Goal: Task Accomplishment & Management: Manage account settings

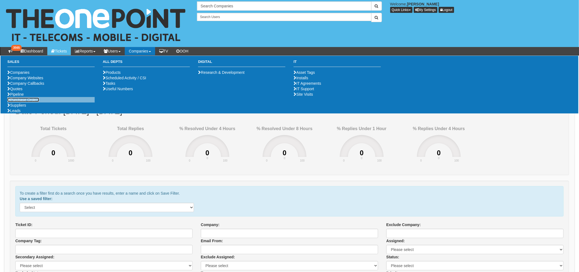
click at [20, 102] on link "Purchase Orders" at bounding box center [23, 100] width 32 height 4
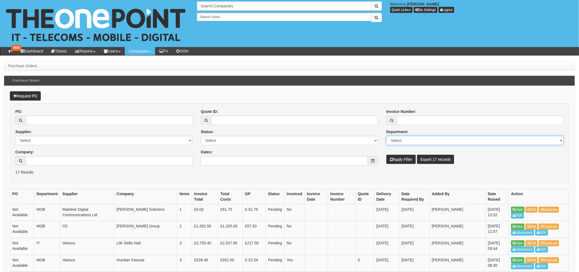
click at [403, 138] on select "Select Mobiles IT Telecoms Marketing Digital Internal" at bounding box center [475, 140] width 177 height 9
select select "MOB"
click at [387, 136] on select "Select Mobiles IT Telecoms Marketing Digital Internal" at bounding box center [475, 140] width 177 height 9
click at [366, 171] on p "17 Results" at bounding box center [289, 172] width 549 height 5
click at [236, 143] on select "Select Approved Completed Delivered Invoiced Ordered Ordered to site Part Order…" at bounding box center [289, 140] width 177 height 9
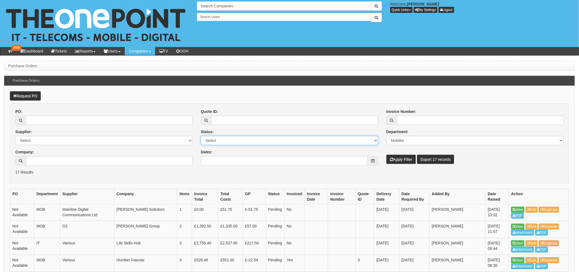
select select "1"
click at [201, 136] on select "Select Approved Completed Delivered Invoiced Ordered Ordered to site Part Order…" at bounding box center [289, 140] width 177 height 9
click at [391, 161] on icon "submit" at bounding box center [391, 160] width 3 height 4
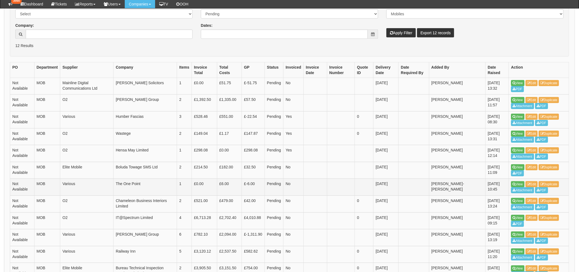
scroll to position [163, 0]
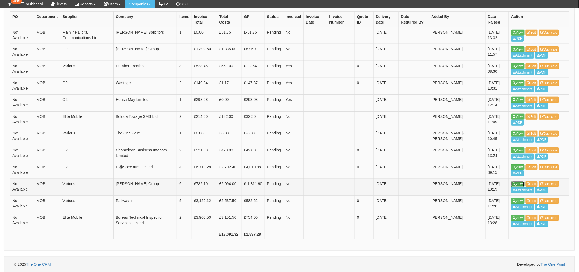
click at [516, 183] on link "View" at bounding box center [518, 184] width 13 height 6
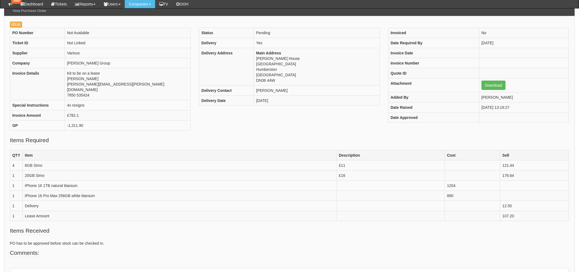
scroll to position [61, 0]
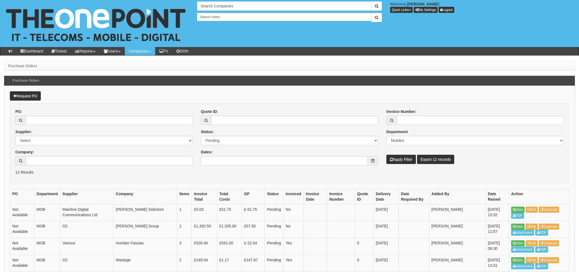
scroll to position [177, 0]
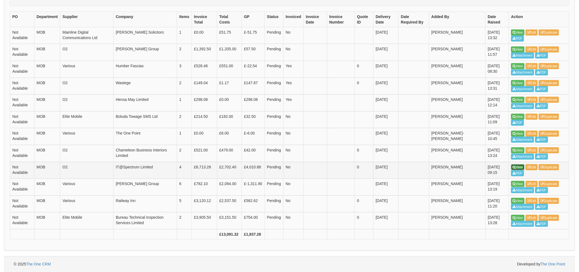
click at [515, 166] on icon at bounding box center [514, 167] width 3 height 3
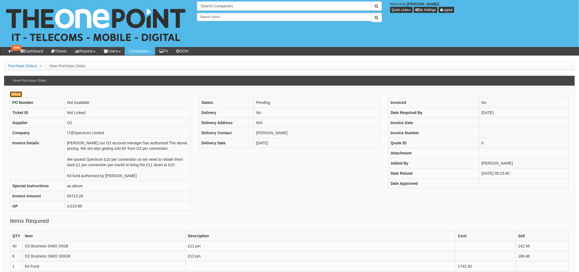
click at [20, 93] on link "Edit" at bounding box center [16, 94] width 12 height 6
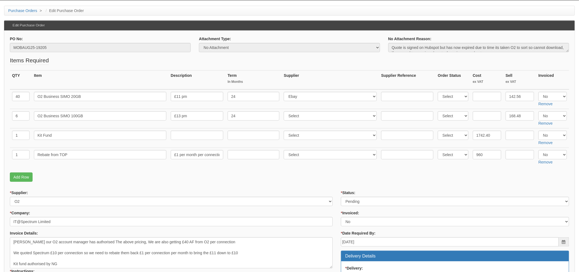
scroll to position [61, 0]
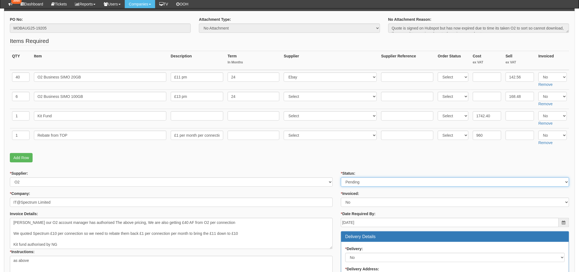
click at [363, 183] on select "Select Approved Completed Delivered Invoiced Ordered Ordered to site Part Order…" at bounding box center [455, 182] width 228 height 9
select select "2"
click at [341, 178] on select "Select Approved Completed Delivered Invoiced Ordered Ordered to site Part Order…" at bounding box center [455, 182] width 228 height 9
click at [318, 174] on div "* Supplier: Select 123 REG.co.uk 1Password 3 4Gon AA Jones Electric Ltd Abzorb …" at bounding box center [171, 179] width 323 height 16
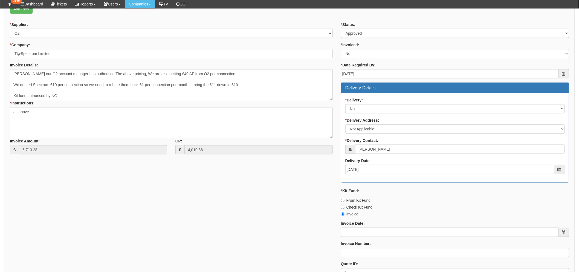
scroll to position [243, 0]
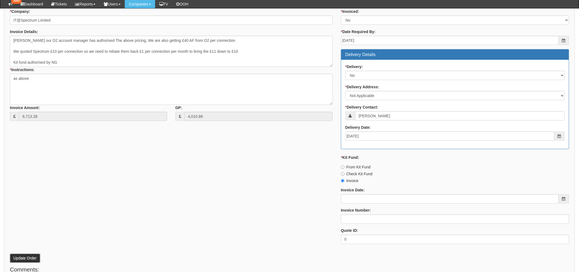
click at [33, 256] on button "Update Order" at bounding box center [25, 258] width 30 height 9
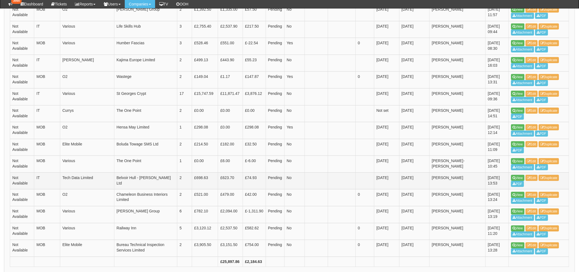
scroll to position [261, 0]
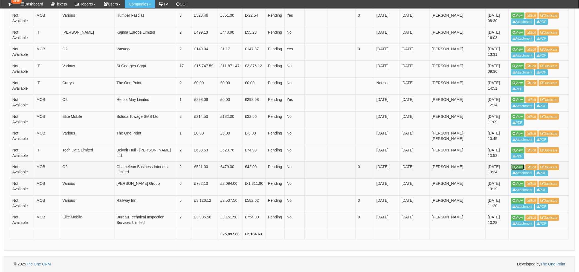
click at [520, 167] on link "View" at bounding box center [518, 168] width 13 height 6
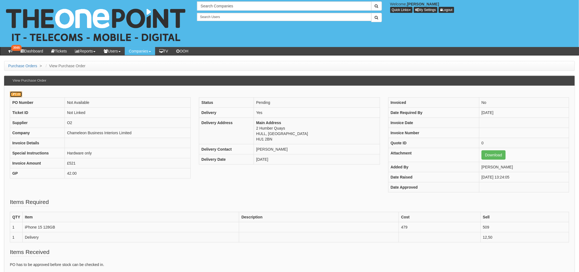
click at [18, 92] on link "Edit" at bounding box center [16, 94] width 12 height 6
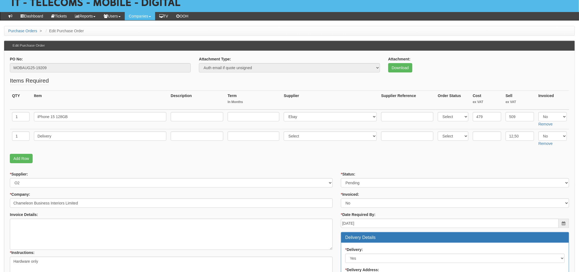
scroll to position [122, 0]
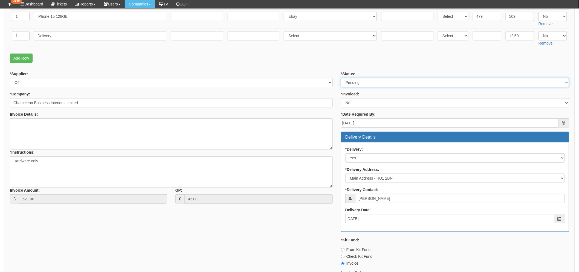
click at [382, 81] on select "Select Approved Completed Delivered Invoiced Ordered Ordered to site Part Order…" at bounding box center [455, 82] width 228 height 9
select select "9"
click at [341, 78] on select "Select Approved Completed Delivered Invoiced Ordered Ordered to site Part Order…" at bounding box center [455, 82] width 228 height 9
click at [220, 240] on div "* Supplier: Select 123 REG.co.uk 1Password 3 4Gon AA Jones Electric Ltd Abzorb …" at bounding box center [290, 201] width 568 height 260
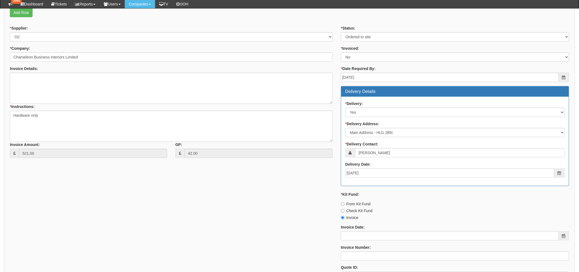
scroll to position [243, 0]
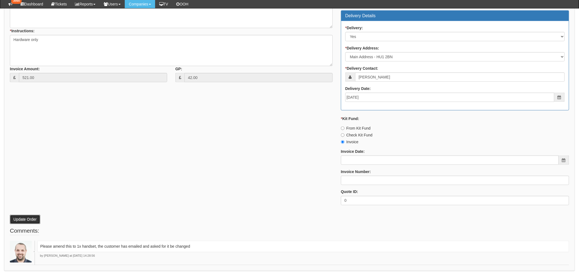
click at [28, 218] on button "Update Order" at bounding box center [25, 219] width 30 height 9
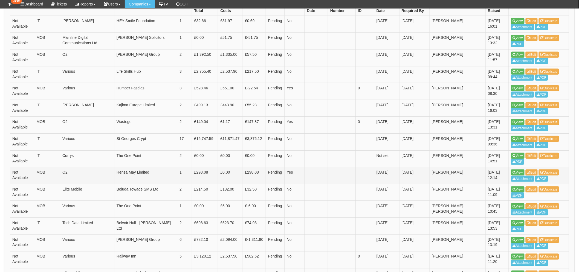
scroll to position [182, 0]
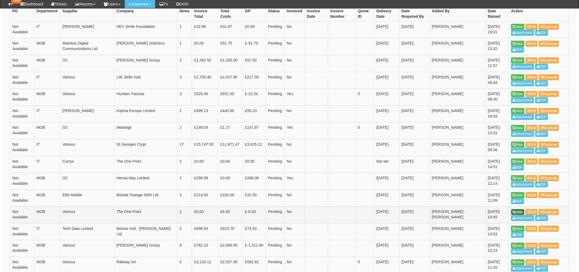
click at [514, 211] on icon at bounding box center [514, 212] width 3 height 3
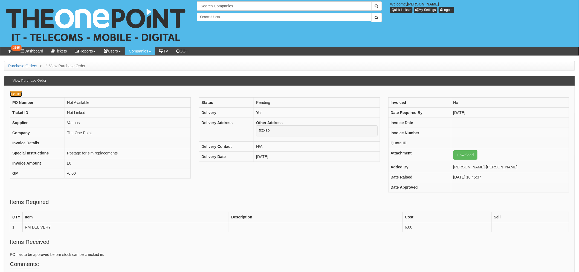
click at [21, 91] on link "Edit" at bounding box center [16, 94] width 12 height 6
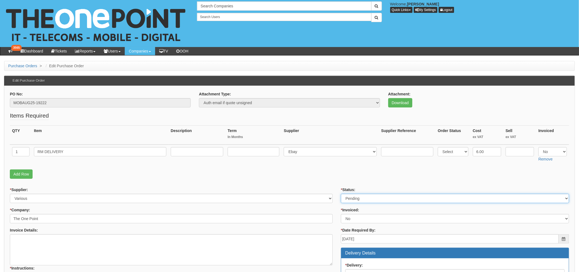
click at [374, 202] on select "Select Approved Completed Delivered Invoiced Ordered Ordered to site Part Order…" at bounding box center [455, 198] width 228 height 9
select select "2"
click at [341, 194] on select "Select Approved Completed Delivered Invoiced Ordered Ordered to site Part Order…" at bounding box center [455, 198] width 228 height 9
drag, startPoint x: 319, startPoint y: 191, endPoint x: 221, endPoint y: 195, distance: 97.9
click at [319, 191] on div "* Supplier: Select 123 REG.co.uk 1Password 3 4Gon AA Jones Electric Ltd Abzorb …" at bounding box center [171, 195] width 323 height 16
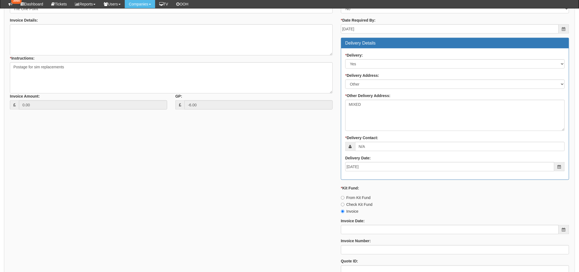
scroll to position [243, 0]
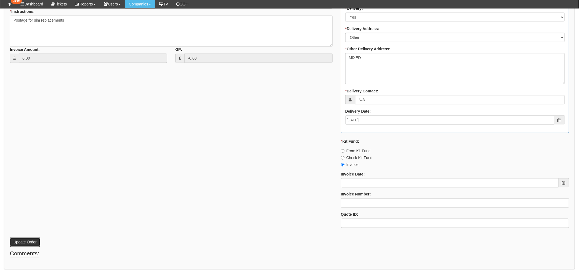
click at [23, 238] on button "Update Order" at bounding box center [25, 242] width 30 height 9
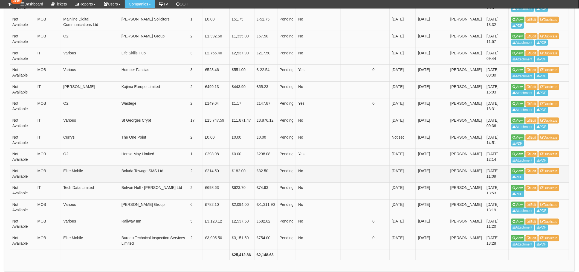
scroll to position [197, 0]
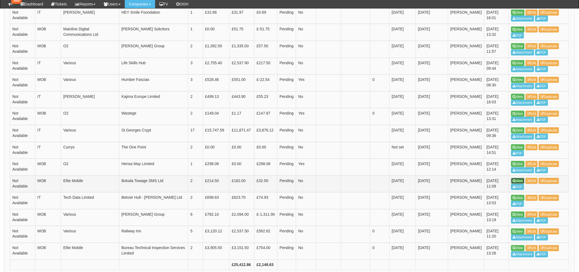
click at [514, 179] on link "View" at bounding box center [518, 181] width 13 height 6
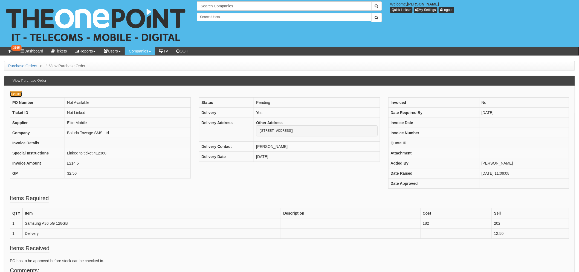
click at [19, 95] on link "Edit" at bounding box center [16, 94] width 12 height 6
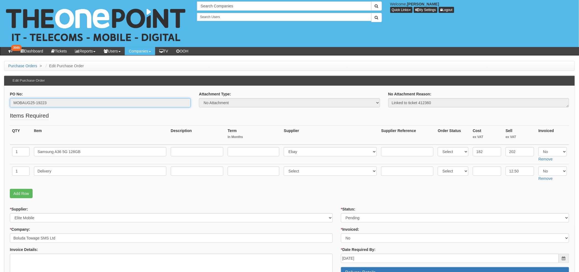
click at [25, 102] on input "MOBAUG25-19223" at bounding box center [100, 102] width 181 height 9
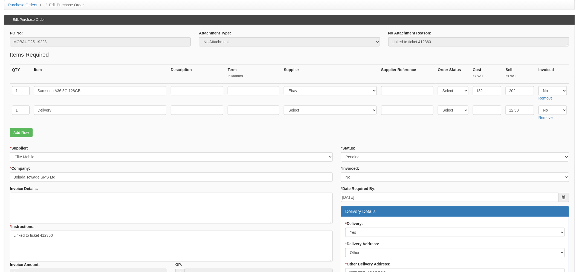
scroll to position [152, 0]
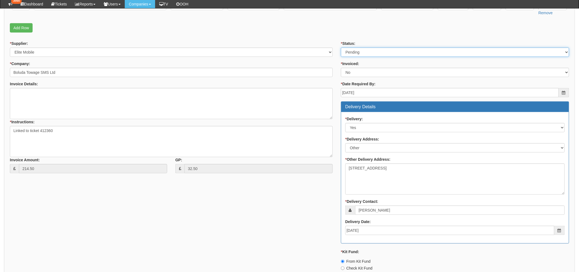
click at [360, 53] on select "Select Approved Completed Delivered Invoiced Ordered Ordered to site Part Order…" at bounding box center [455, 52] width 228 height 9
select select "9"
click at [341, 48] on select "Select Approved Completed Delivered Invoiced Ordered Ordered to site Part Order…" at bounding box center [455, 52] width 228 height 9
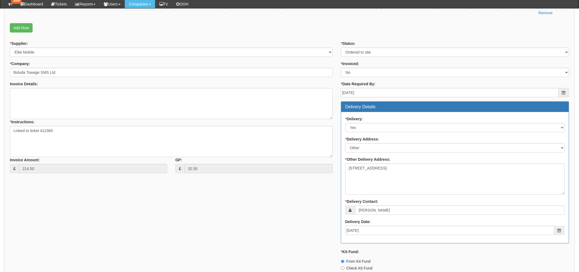
click at [249, 216] on div "* Supplier: Select 123 REG.co.uk 1Password 3 4Gon AA Jones Electric Ltd Abzorb …" at bounding box center [290, 192] width 568 height 303
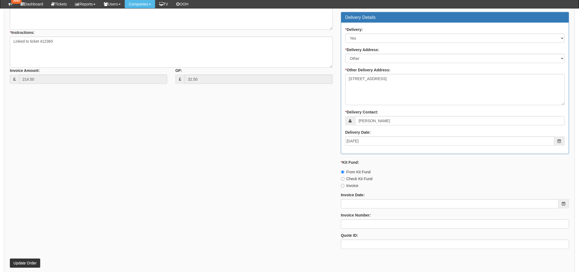
scroll to position [243, 0]
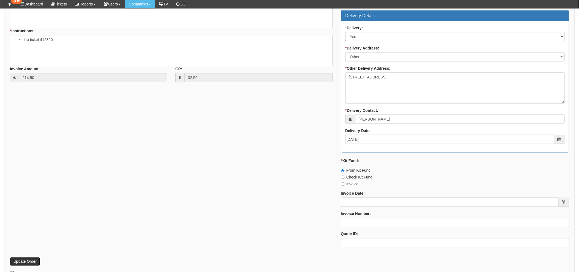
click at [20, 258] on button "Update Order" at bounding box center [25, 261] width 30 height 9
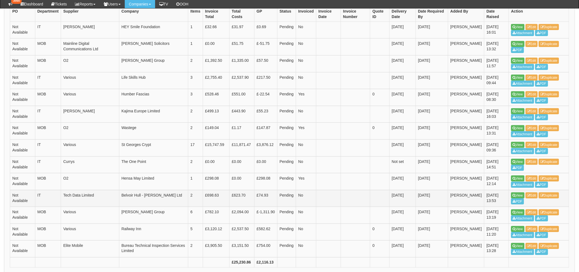
scroll to position [210, 0]
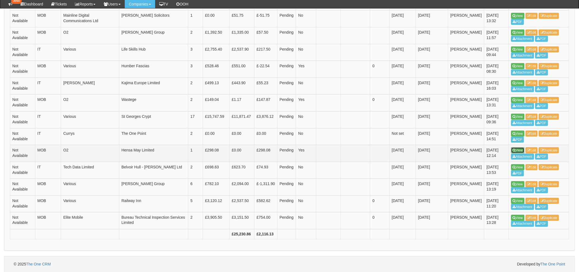
click at [512, 148] on link "View" at bounding box center [518, 151] width 13 height 6
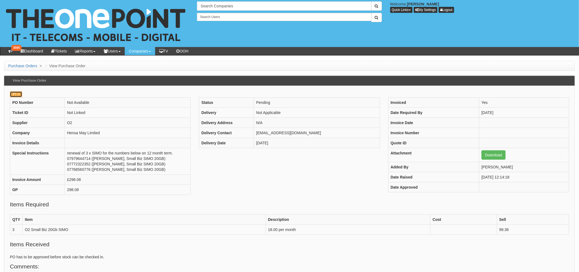
click at [18, 92] on link "Edit" at bounding box center [16, 94] width 12 height 6
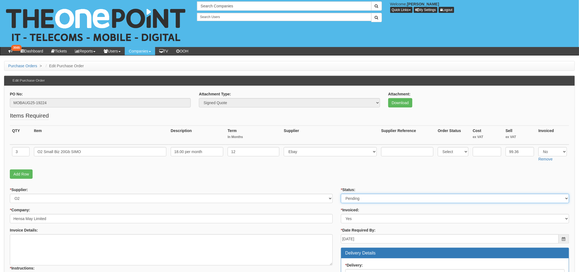
click at [390, 200] on select "Select Approved Completed Delivered Invoiced Ordered Ordered to site Part Order…" at bounding box center [455, 198] width 228 height 9
select select "2"
click at [341, 194] on select "Select Approved Completed Delivered Invoiced Ordered Ordered to site Part Order…" at bounding box center [455, 198] width 228 height 9
click at [325, 184] on form "PO No: MOBAUG25-19224 Attachment Type: Select Signed Quote Auth email if quote …" at bounding box center [290, 276] width 560 height 371
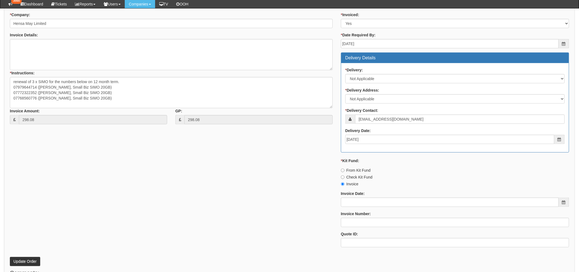
scroll to position [220, 0]
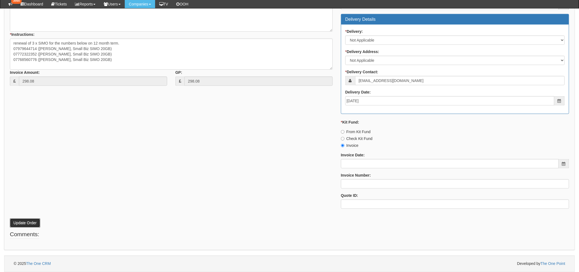
click at [20, 224] on button "Update Order" at bounding box center [25, 223] width 30 height 9
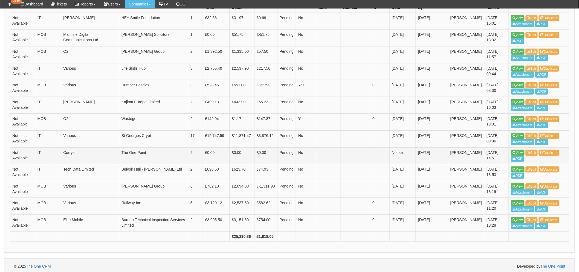
scroll to position [194, 0]
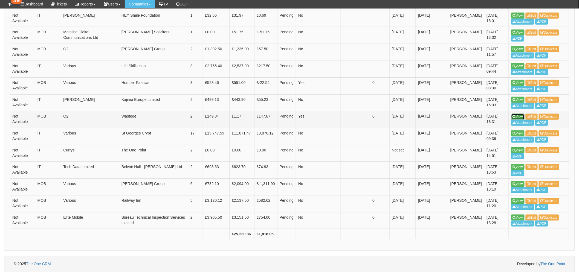
click at [518, 115] on link "View" at bounding box center [518, 117] width 13 height 6
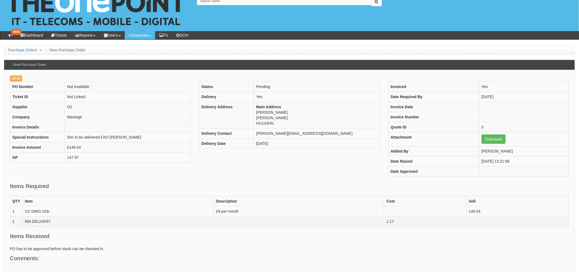
scroll to position [30, 0]
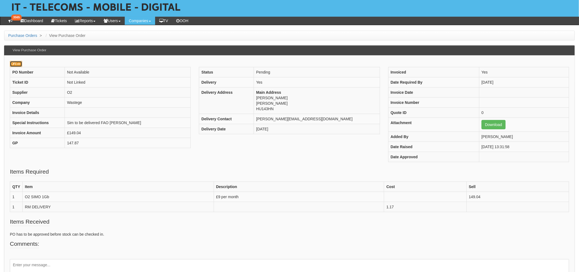
click at [19, 66] on link "Edit" at bounding box center [16, 64] width 12 height 6
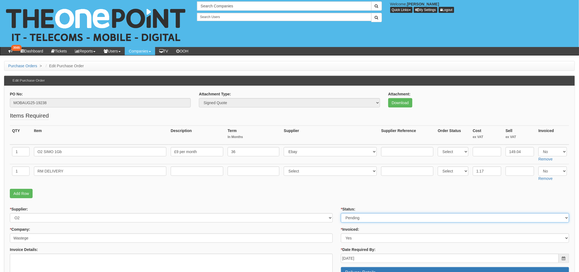
click at [382, 218] on select "Select Approved Completed Delivered Invoiced Ordered Ordered to site Part Order…" at bounding box center [455, 218] width 228 height 9
select select "2"
click at [341, 214] on select "Select Approved Completed Delivered Invoiced Ordered Ordered to site Part Order…" at bounding box center [455, 218] width 228 height 9
click at [315, 194] on p "Add Row" at bounding box center [290, 193] width 560 height 9
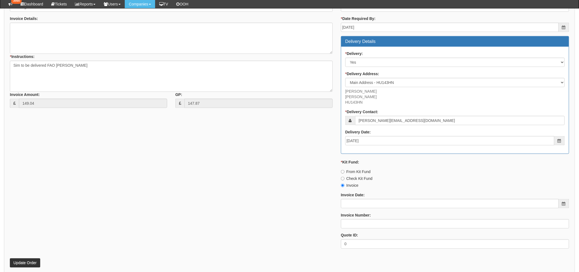
scroll to position [257, 0]
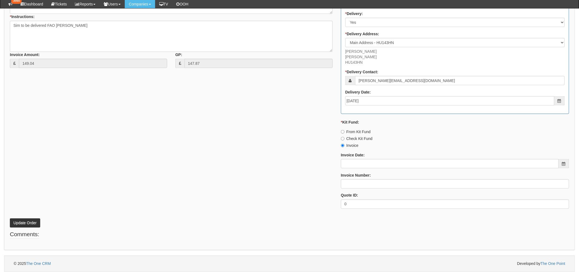
click at [22, 218] on p "Update Order" at bounding box center [290, 220] width 560 height 15
click at [22, 221] on button "Update Order" at bounding box center [25, 223] width 30 height 9
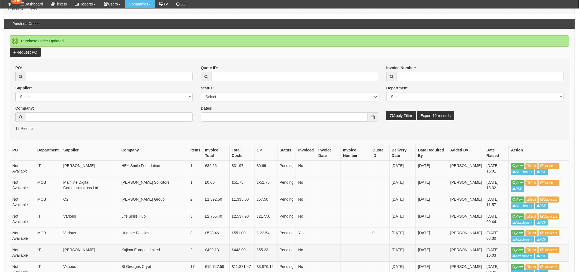
scroll to position [122, 0]
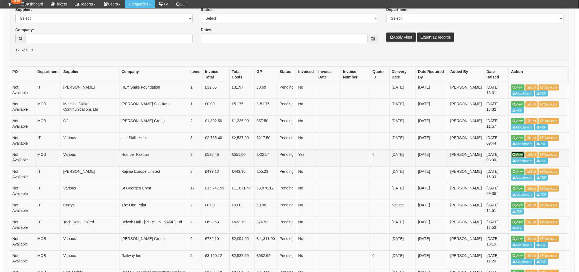
click at [519, 154] on link "View" at bounding box center [518, 155] width 13 height 6
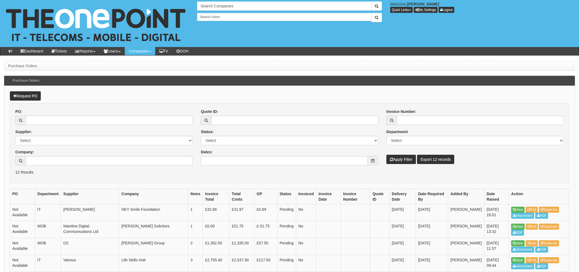
scroll to position [122, 0]
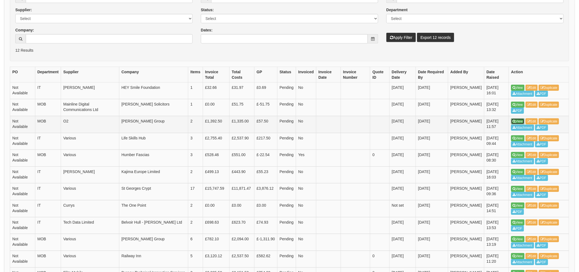
click at [519, 121] on link "View" at bounding box center [518, 122] width 13 height 6
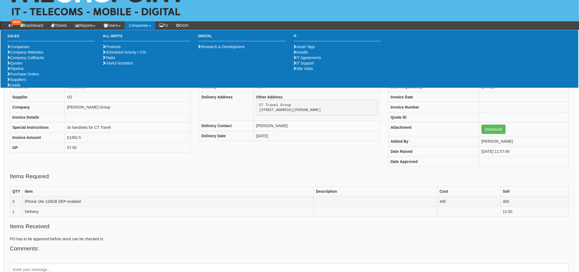
scroll to position [61, 0]
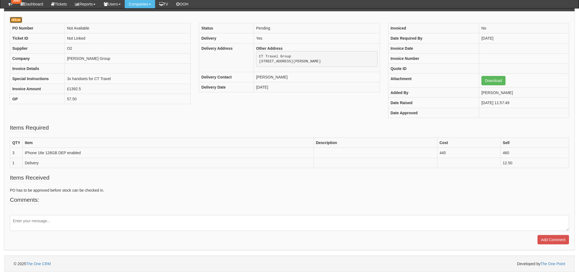
click at [17, 22] on link "Edit" at bounding box center [16, 20] width 12 height 6
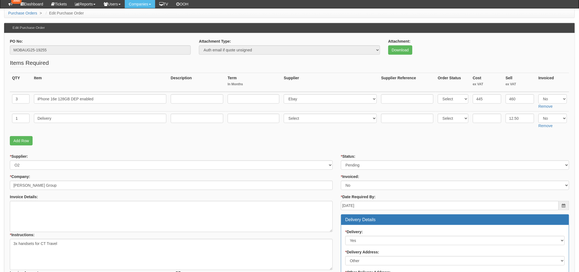
scroll to position [91, 0]
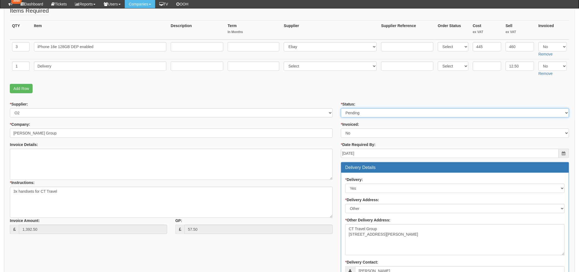
click at [361, 114] on select "Select Approved Completed Delivered Invoiced Ordered Ordered to site Part Order…" at bounding box center [455, 112] width 228 height 9
select select "9"
click at [341, 108] on select "Select Approved Completed Delivered Invoiced Ordered Ordered to site Part Order…" at bounding box center [455, 112] width 228 height 9
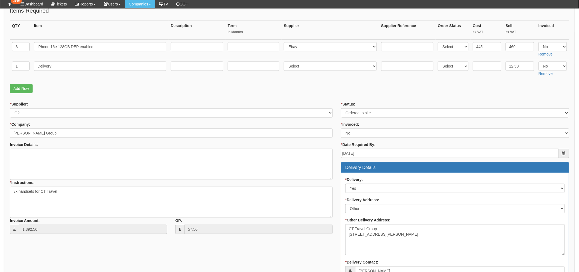
click at [333, 99] on form "PO No: MOBAUG25-19255 Attachment Type: Select Signed Quote Auth email if quote …" at bounding box center [290, 202] width 560 height 433
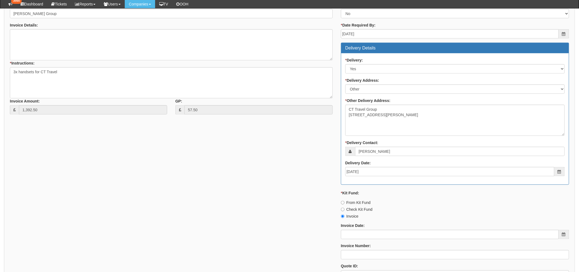
scroll to position [243, 0]
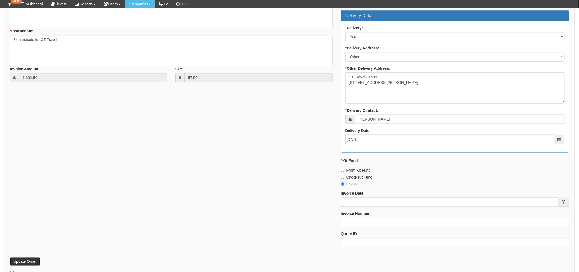
click at [25, 259] on button "Update Order" at bounding box center [25, 261] width 30 height 9
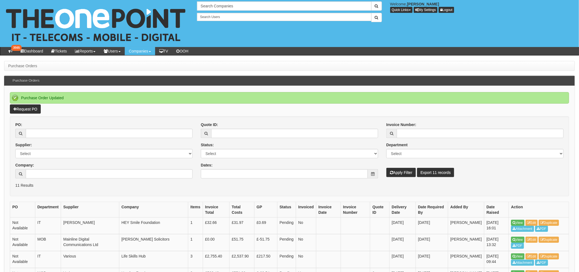
scroll to position [91, 0]
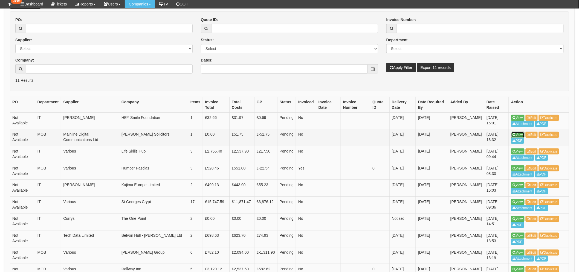
click at [519, 134] on link "View" at bounding box center [518, 135] width 13 height 6
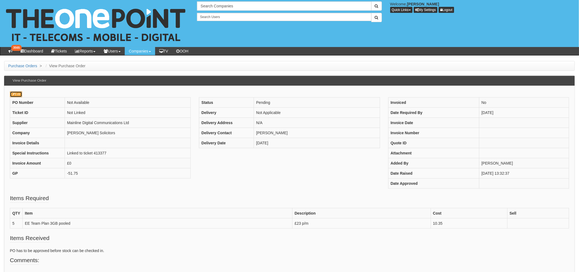
click at [16, 95] on link "Edit" at bounding box center [16, 94] width 12 height 6
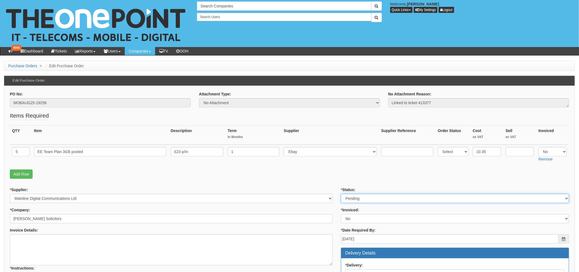
click at [363, 197] on select "Select Approved Completed Delivered Invoiced Ordered Ordered to site Part Order…" at bounding box center [455, 198] width 228 height 9
select select "2"
click at [341, 194] on select "Select Approved Completed Delivered Invoiced Ordered Ordered to site Part Order…" at bounding box center [455, 198] width 228 height 9
drag, startPoint x: 303, startPoint y: 177, endPoint x: 300, endPoint y: 177, distance: 2.8
click at [302, 177] on p "Add Row" at bounding box center [290, 174] width 560 height 9
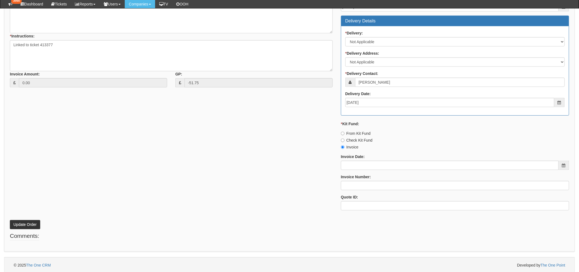
scroll to position [220, 0]
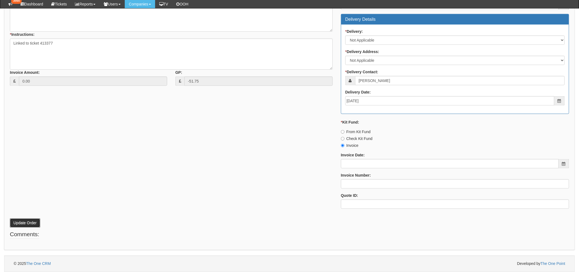
click at [25, 223] on button "Update Order" at bounding box center [25, 223] width 30 height 9
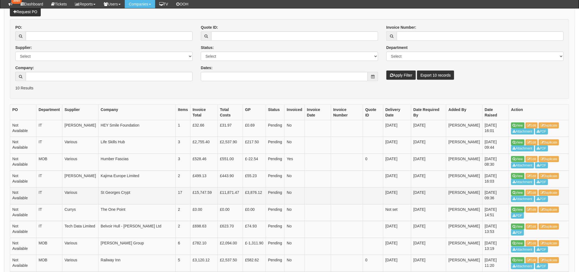
scroll to position [122, 0]
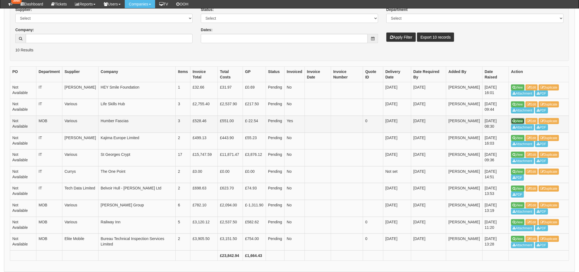
click at [517, 123] on link "View" at bounding box center [518, 121] width 13 height 6
